Goal: Task Accomplishment & Management: Manage account settings

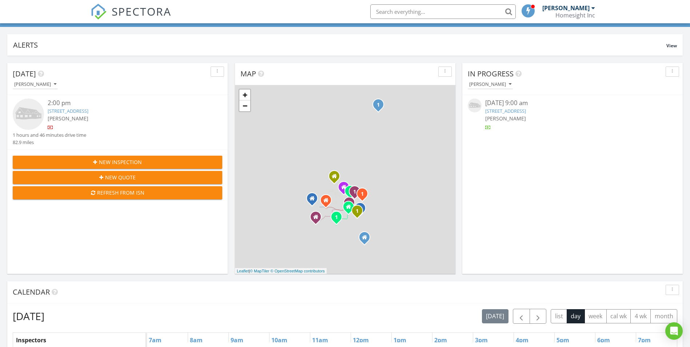
scroll to position [109, 0]
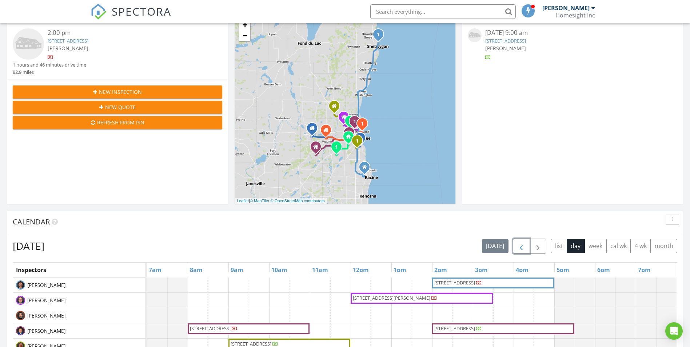
click at [517, 245] on span "button" at bounding box center [521, 246] width 9 height 9
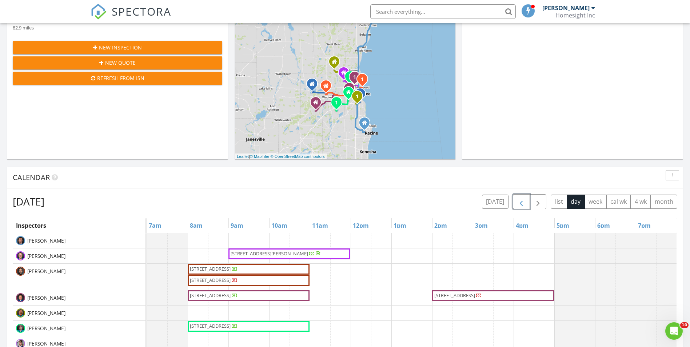
scroll to position [218, 0]
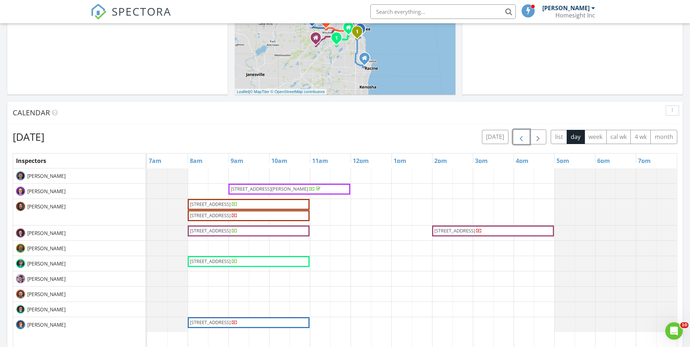
click at [207, 202] on span "3414 S 78th St, Milwaukee 53219" at bounding box center [210, 204] width 41 height 7
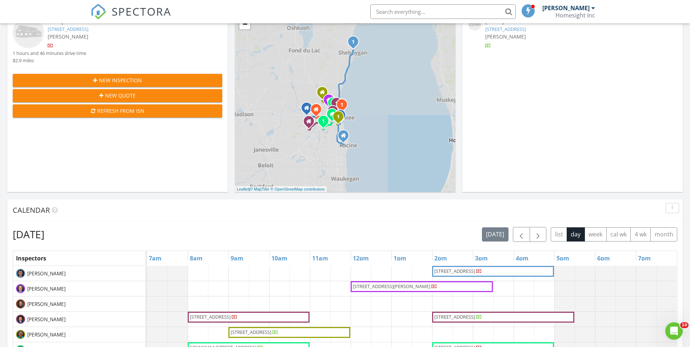
scroll to position [145, 0]
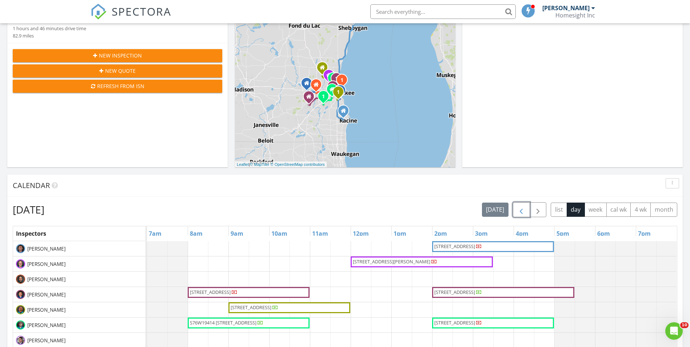
click at [520, 214] on span "button" at bounding box center [521, 209] width 9 height 9
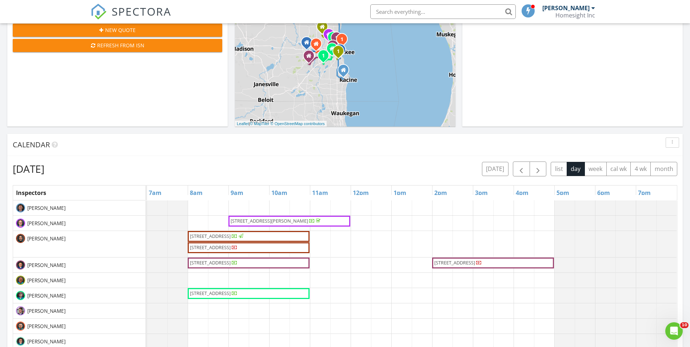
scroll to position [218, 0]
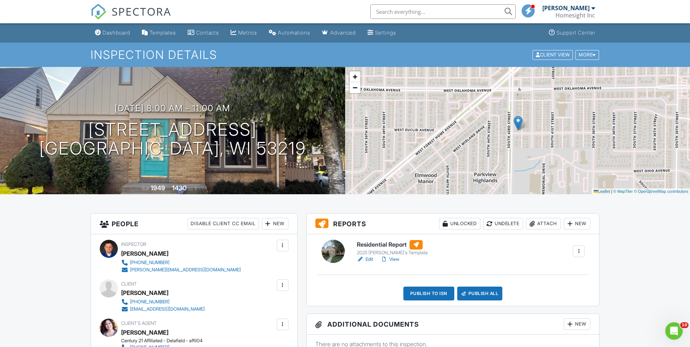
click at [391, 258] on link "View" at bounding box center [389, 259] width 19 height 7
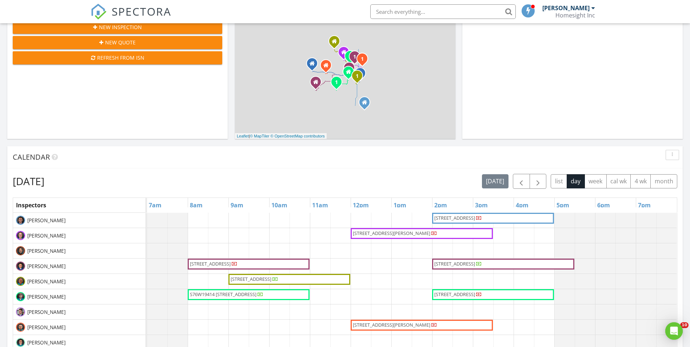
scroll to position [182, 0]
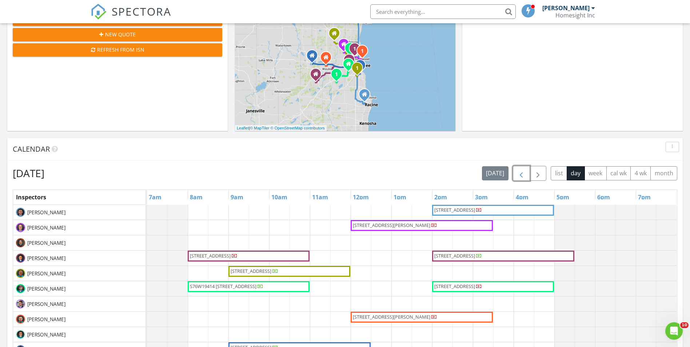
click at [521, 175] on span "button" at bounding box center [521, 173] width 9 height 9
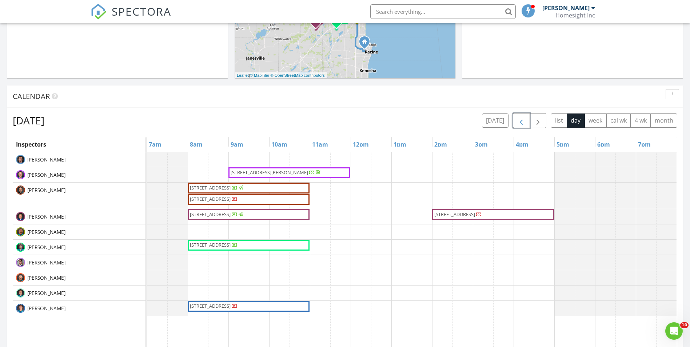
scroll to position [291, 0]
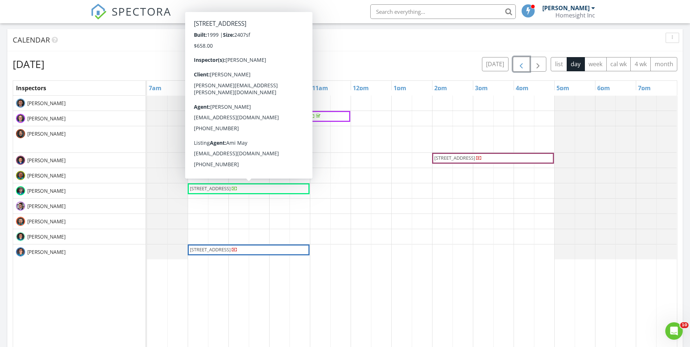
click at [214, 191] on span "N75W24230 Overland Rd, Sussex 53089" at bounding box center [210, 188] width 41 height 7
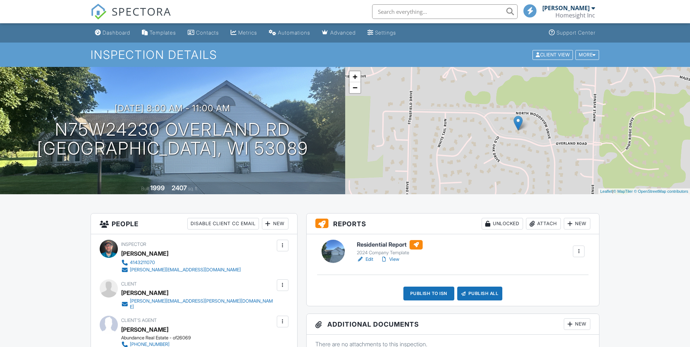
click at [399, 257] on link "View" at bounding box center [389, 259] width 19 height 7
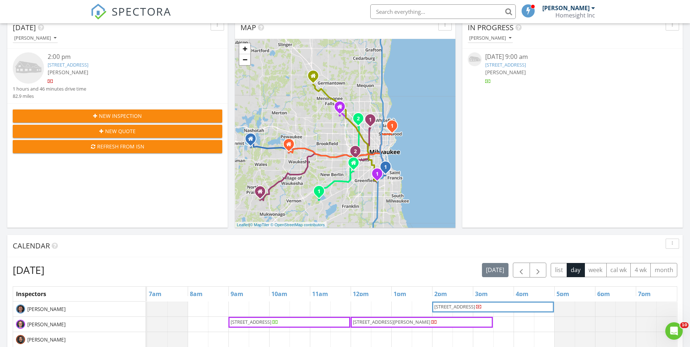
scroll to position [182, 0]
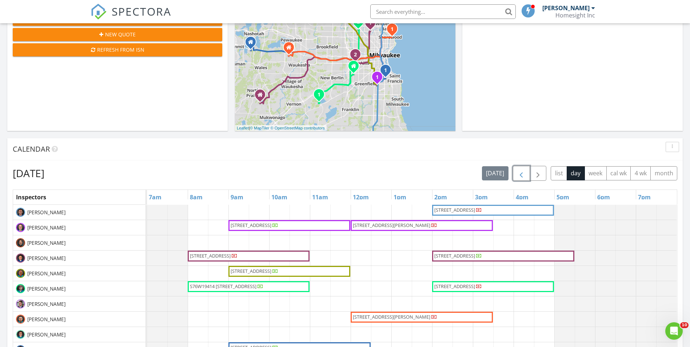
drag, startPoint x: 518, startPoint y: 171, endPoint x: 479, endPoint y: 188, distance: 42.9
click at [518, 171] on span "button" at bounding box center [521, 173] width 9 height 9
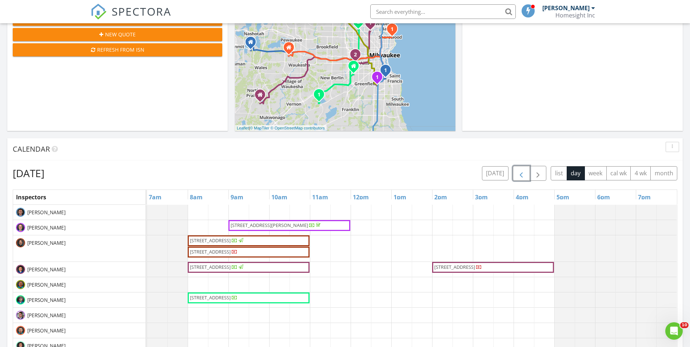
scroll to position [291, 0]
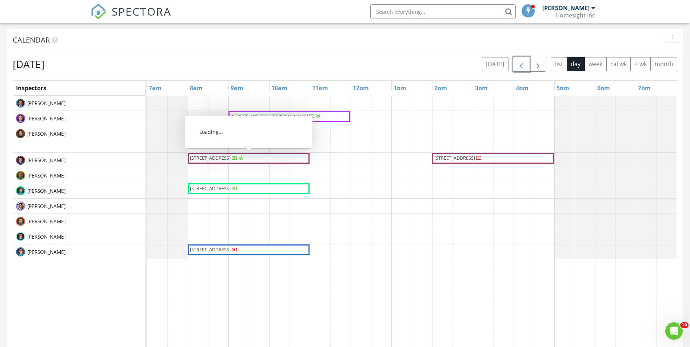
click at [208, 160] on span "3178 S 43rd St, Milwaukee 53219" at bounding box center [210, 158] width 41 height 7
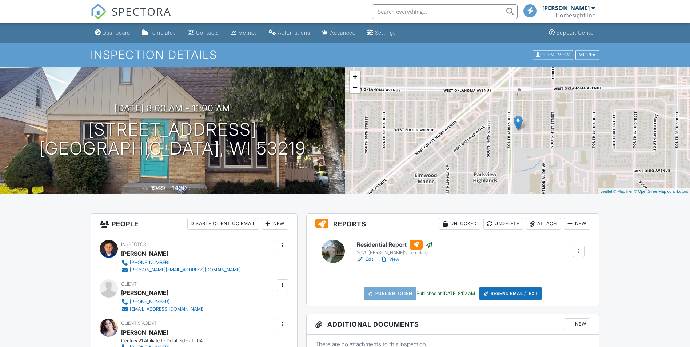
click at [368, 259] on link "Edit" at bounding box center [365, 259] width 16 height 7
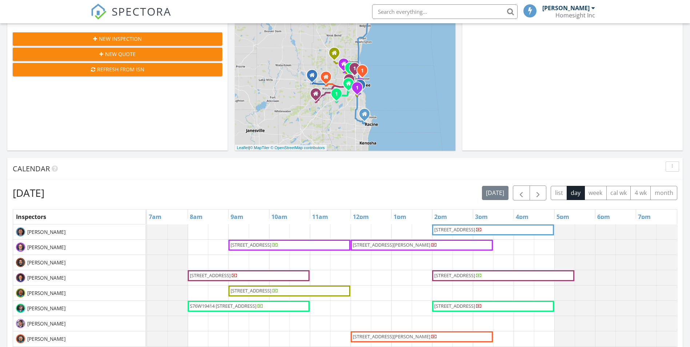
scroll to position [182, 0]
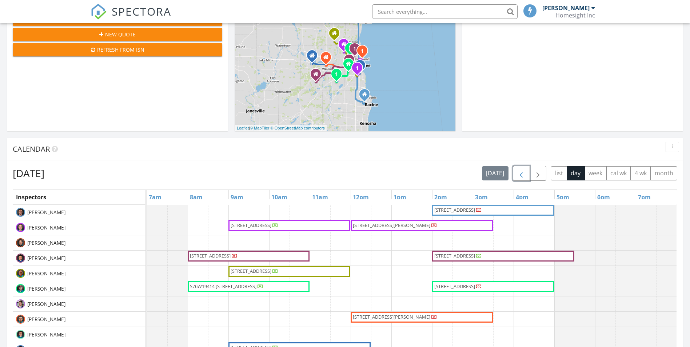
click at [525, 173] on span "button" at bounding box center [521, 173] width 9 height 9
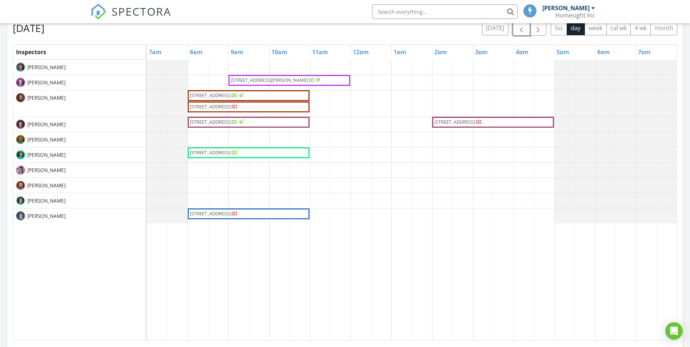
scroll to position [327, 0]
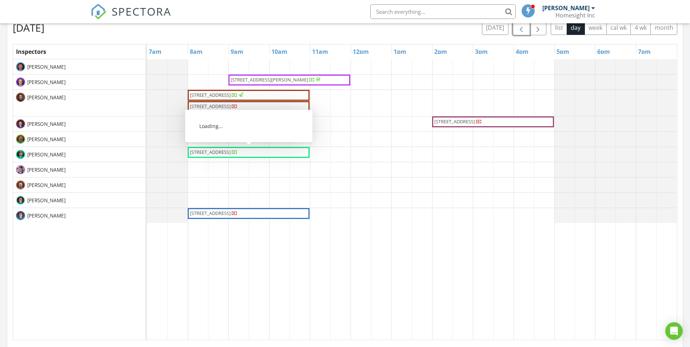
click at [210, 155] on span "[STREET_ADDRESS]" at bounding box center [210, 152] width 41 height 7
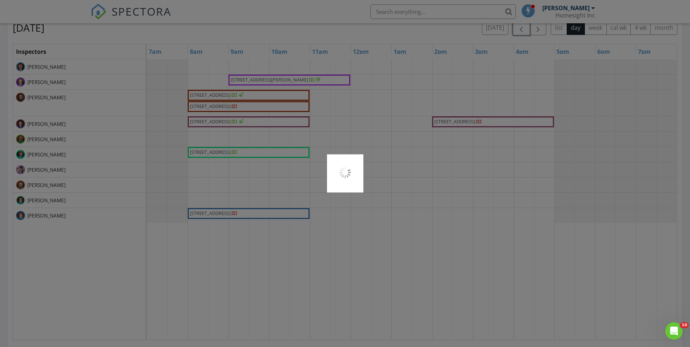
scroll to position [0, 0]
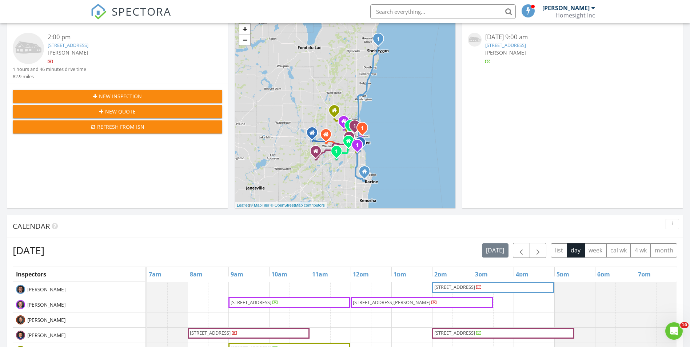
scroll to position [182, 0]
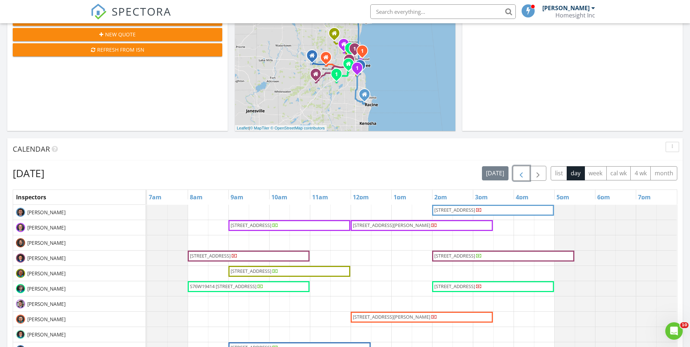
click at [520, 171] on span "button" at bounding box center [521, 173] width 9 height 9
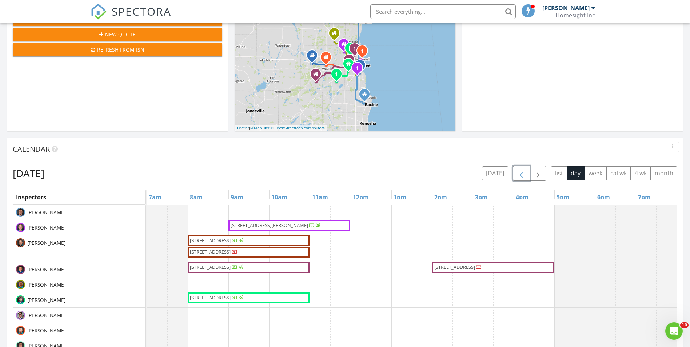
scroll to position [291, 0]
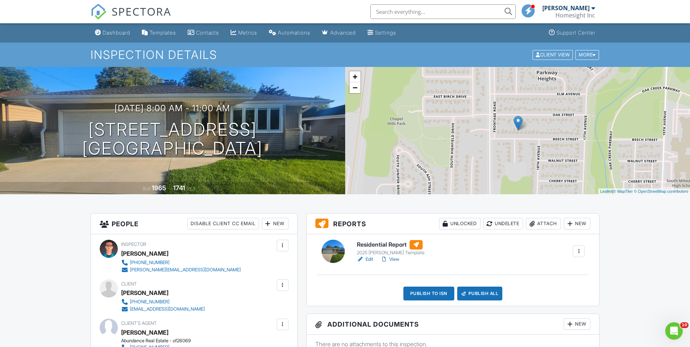
drag, startPoint x: 393, startPoint y: 260, endPoint x: 319, endPoint y: 254, distance: 74.0
click at [393, 260] on link "View" at bounding box center [389, 259] width 19 height 7
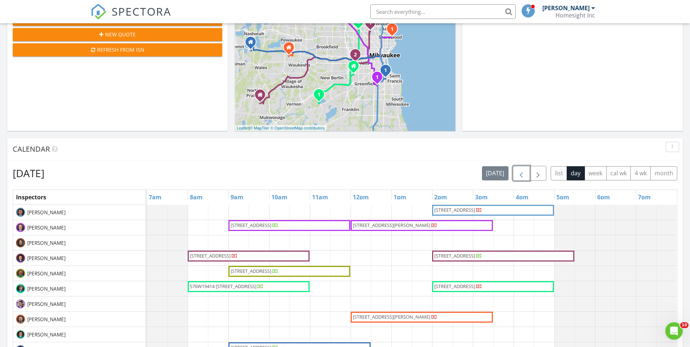
click at [524, 176] on span "button" at bounding box center [521, 173] width 9 height 9
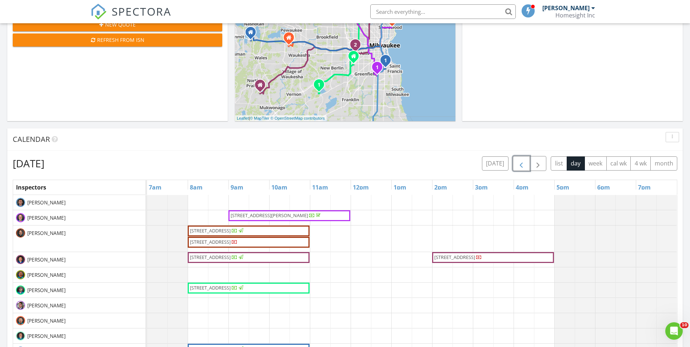
scroll to position [327, 0]
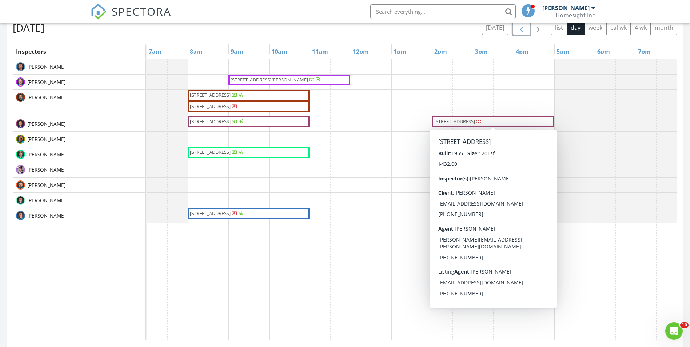
click at [461, 123] on span "4333 N 83rd St, Milwaukee 53222" at bounding box center [454, 121] width 41 height 7
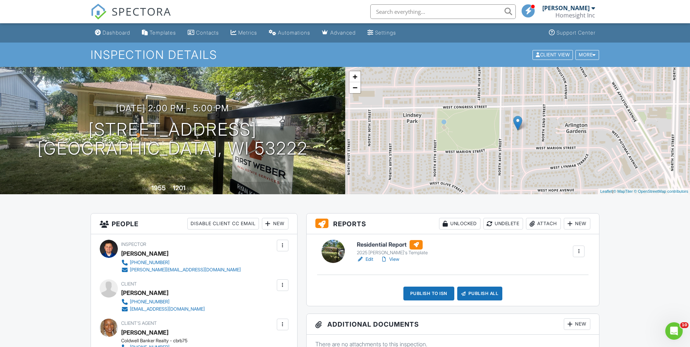
click at [399, 259] on link "View" at bounding box center [389, 259] width 19 height 7
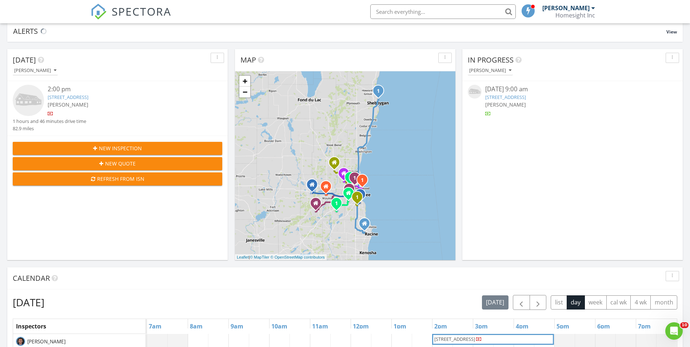
scroll to position [182, 0]
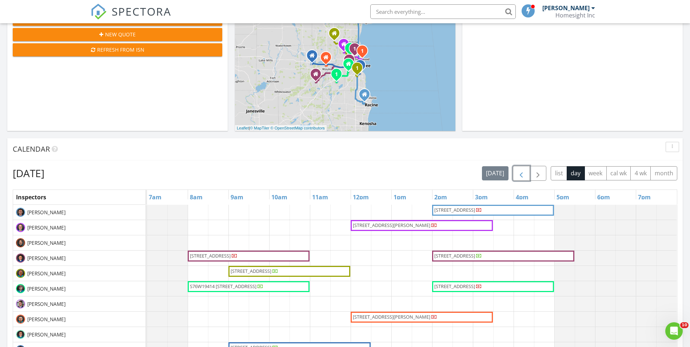
click at [524, 175] on span "button" at bounding box center [521, 173] width 9 height 9
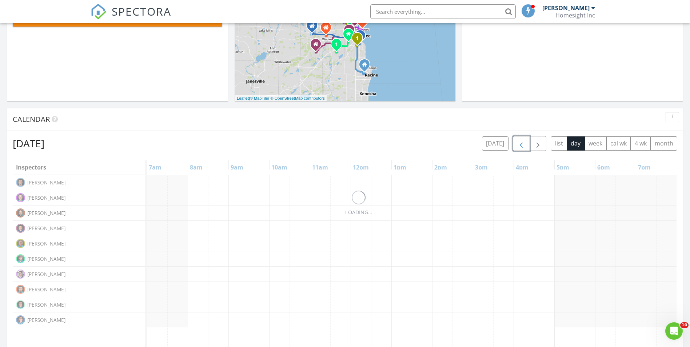
scroll to position [255, 0]
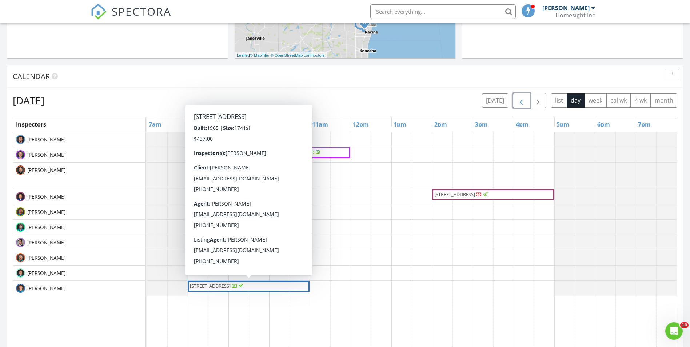
click at [223, 285] on span "[STREET_ADDRESS]" at bounding box center [210, 286] width 41 height 7
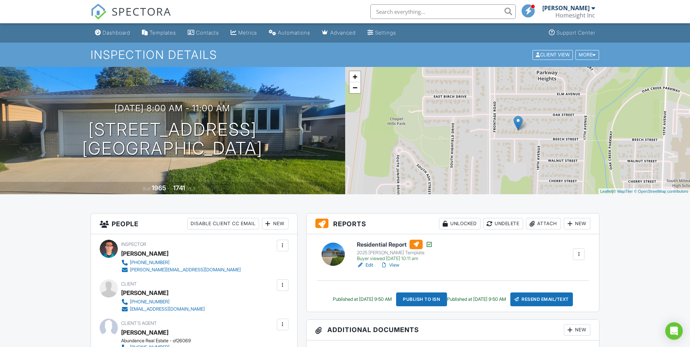
click at [398, 266] on link "View" at bounding box center [389, 264] width 19 height 7
